Goal: Information Seeking & Learning: Learn about a topic

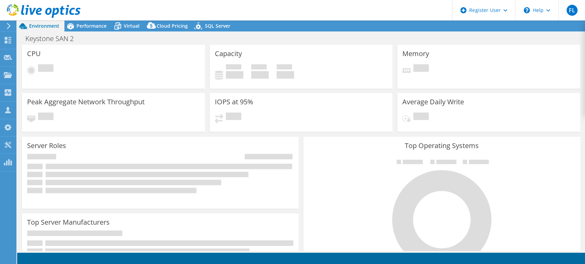
select select "USD"
select select "Canada"
select select "CAD"
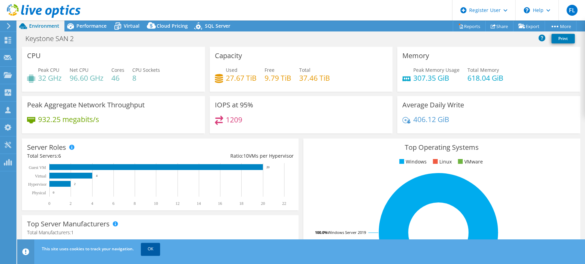
click at [150, 246] on link "OK" at bounding box center [150, 249] width 19 height 12
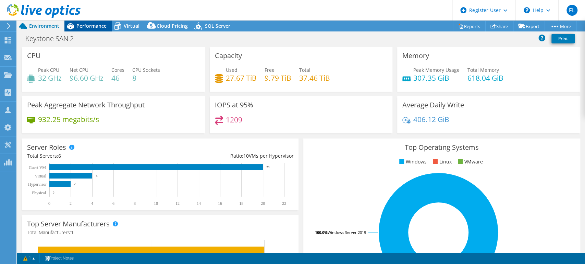
click at [99, 23] on span "Performance" at bounding box center [91, 26] width 30 height 7
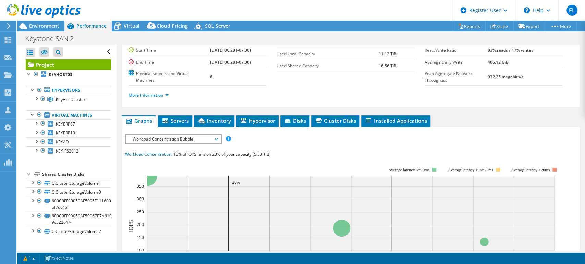
scroll to position [65, 0]
click at [205, 139] on span "Workload Concentration Bubble" at bounding box center [173, 139] width 88 height 8
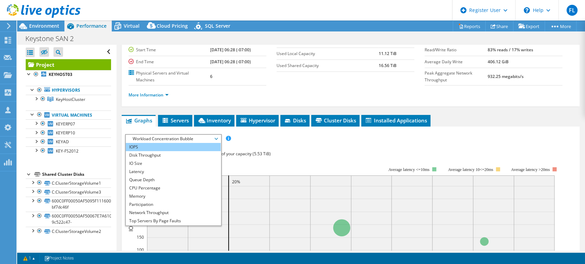
click at [156, 147] on li "IOPS" at bounding box center [173, 147] width 95 height 8
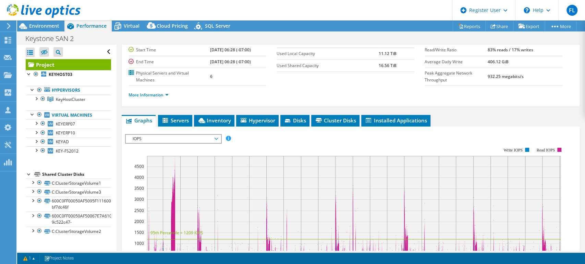
scroll to position [0, 0]
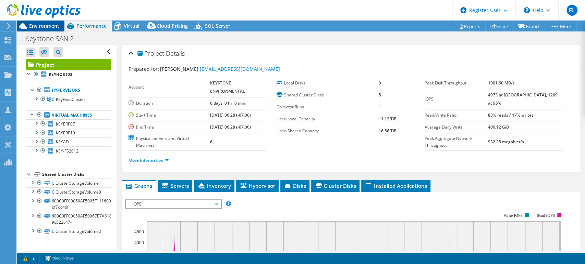
click at [49, 29] on div "Environment" at bounding box center [40, 26] width 47 height 11
